Goal: Task Accomplishment & Management: Manage account settings

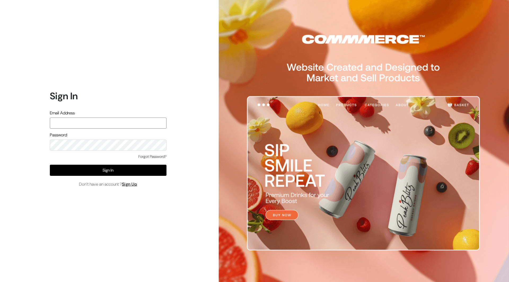
type input "demo@outdocart.in"
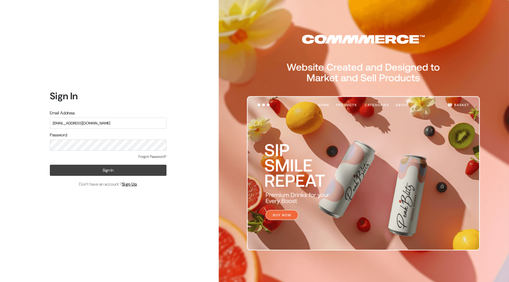
click at [114, 169] on button "Sign In" at bounding box center [108, 170] width 117 height 11
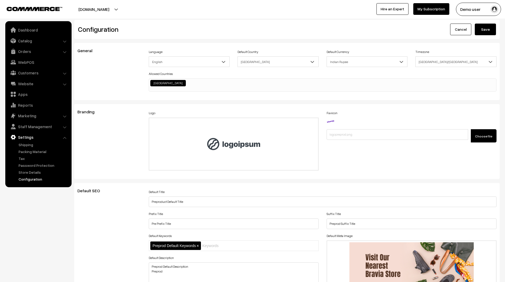
scroll to position [426, 0]
click at [475, 11] on button "Demo user" at bounding box center [478, 9] width 45 height 13
click at [472, 77] on link "Sign Out" at bounding box center [478, 72] width 45 height 12
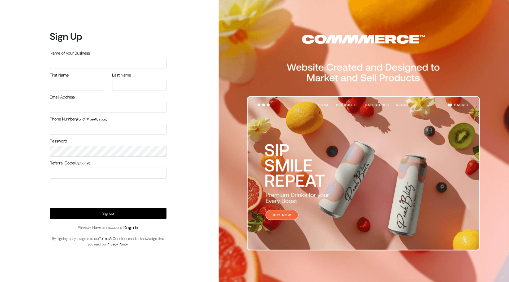
click at [135, 229] on link "Sign In" at bounding box center [131, 228] width 13 height 6
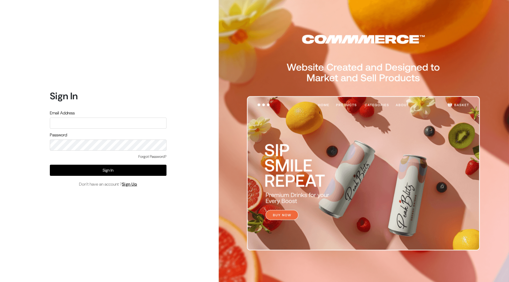
click at [119, 123] on input "text" at bounding box center [108, 123] width 117 height 11
click at [118, 119] on input "text" at bounding box center [108, 123] width 117 height 11
type input "mayank@commmerce.com"
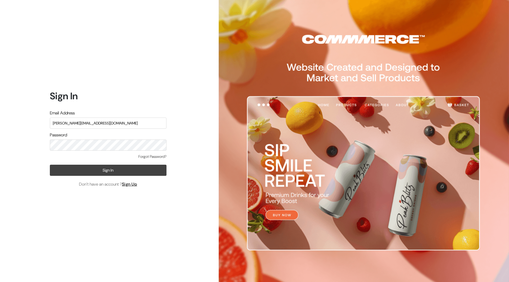
drag, startPoint x: 117, startPoint y: 127, endPoint x: 111, endPoint y: 167, distance: 39.9
click at [111, 167] on button "Sign In" at bounding box center [108, 170] width 117 height 11
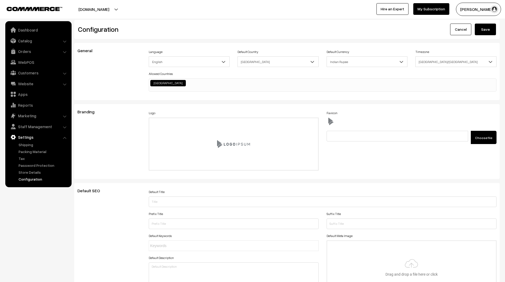
scroll to position [426, 0]
